Goal: Transaction & Acquisition: Purchase product/service

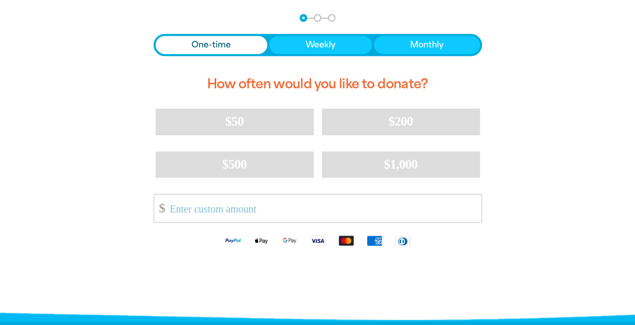
scroll to position [224, 0]
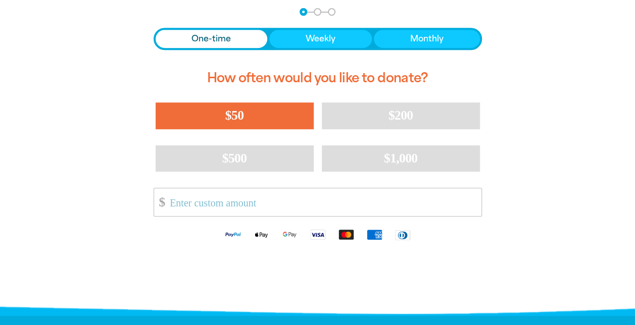
click at [235, 113] on span "$50" at bounding box center [234, 115] width 18 height 15
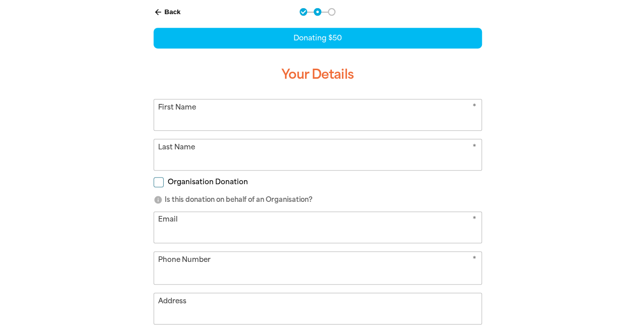
scroll to position [190, 0]
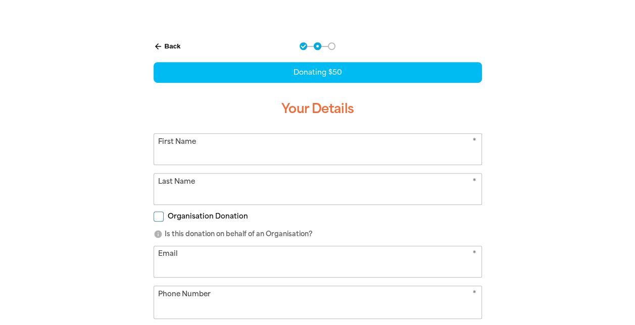
select select "AU"
click at [196, 158] on input "First Name" at bounding box center [317, 149] width 327 height 31
type input "[PERSON_NAME]"
click at [99, 187] on div "arrow_back Back Step 1 Step 2 Step 3 Donating $50 Your Details * First Name [PE…" at bounding box center [318, 264] width 606 height 468
click at [168, 194] on input "Last Name" at bounding box center [317, 189] width 327 height 31
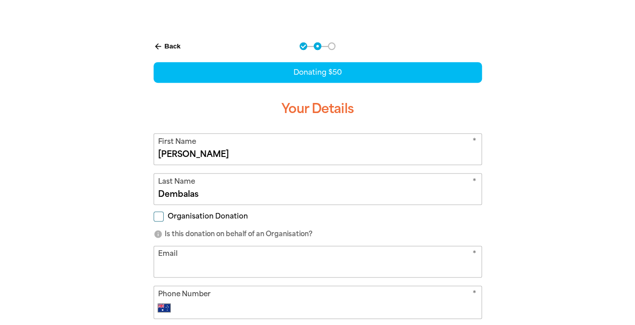
type input "Dembalas"
click at [119, 215] on div "arrow_back Back Step 1 Step 2 Step 3 Donating $50 Your Details * First Name [PE…" at bounding box center [318, 264] width 606 height 468
click at [180, 262] on input "Email" at bounding box center [317, 262] width 327 height 31
type input "[EMAIL_ADDRESS][DOMAIN_NAME]"
type input "[PHONE_NUMBER]"
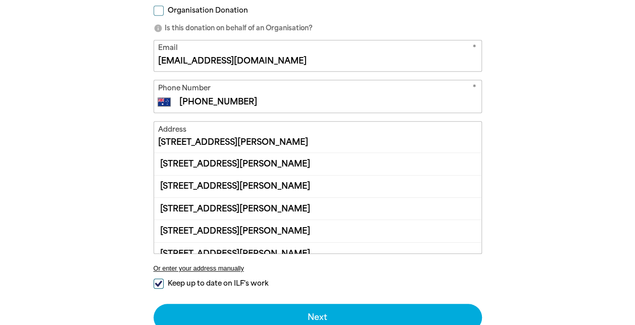
scroll to position [397, 0]
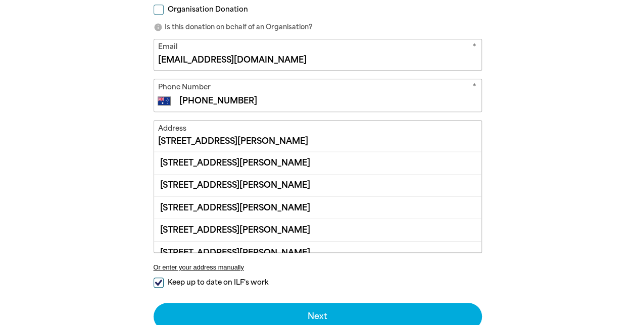
click at [299, 138] on input "[STREET_ADDRESS][PERSON_NAME]" at bounding box center [317, 136] width 327 height 31
click at [199, 137] on input "[STREET_ADDRESS][PERSON_NAME]" at bounding box center [317, 136] width 327 height 31
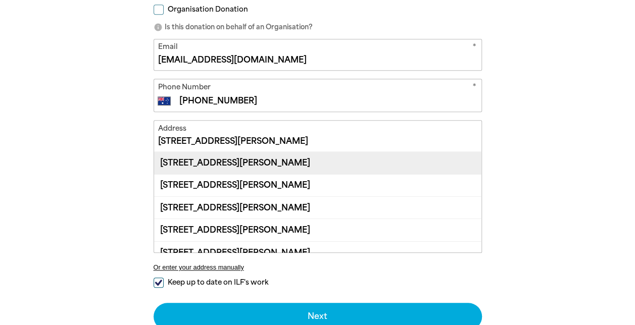
click at [251, 162] on div "[STREET_ADDRESS][PERSON_NAME]" at bounding box center [317, 163] width 327 height 22
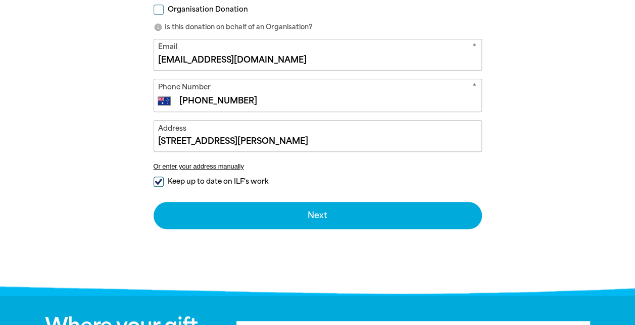
type input "[STREET_ADDRESS][PERSON_NAME]"
click at [158, 178] on input "Keep up to date on ILF's work" at bounding box center [159, 182] width 10 height 10
checkbox input "false"
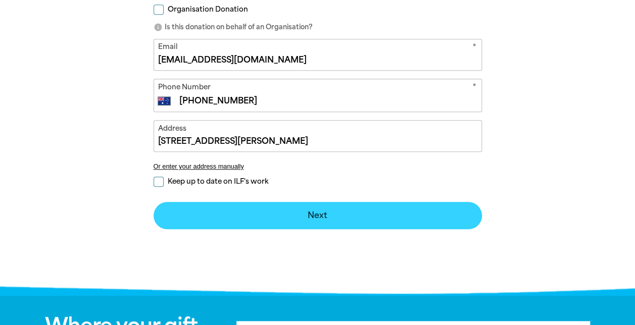
click at [279, 213] on button "Next chevron_right" at bounding box center [318, 215] width 328 height 27
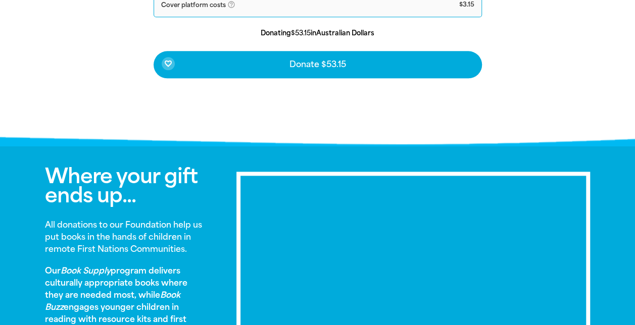
scroll to position [589, 0]
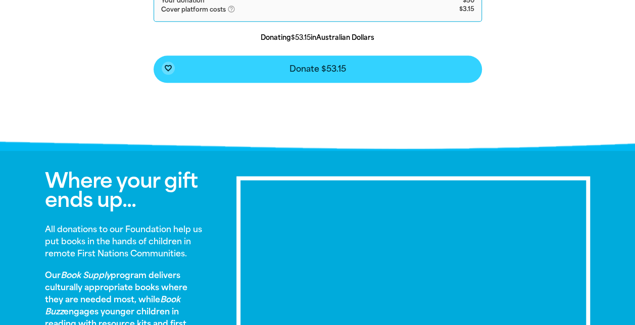
click at [383, 68] on button "favorite_border Donate $53.15" at bounding box center [318, 69] width 328 height 27
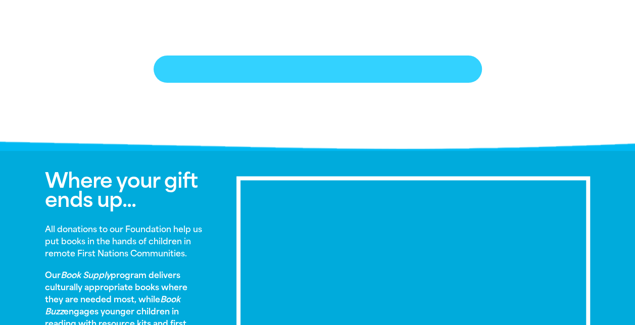
scroll to position [210, 0]
